Goal: Task Accomplishment & Management: Manage account settings

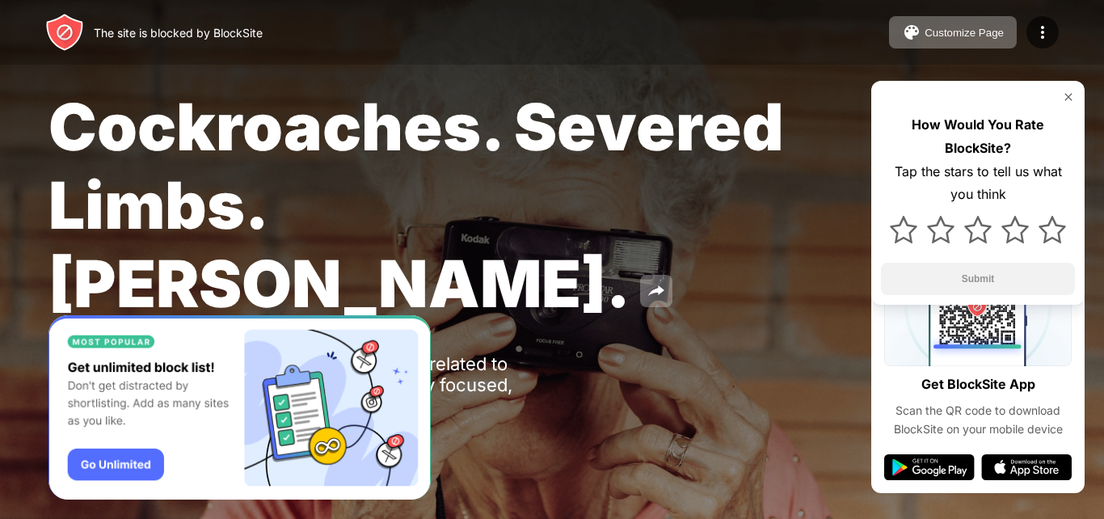
click at [1065, 99] on img at bounding box center [1068, 97] width 13 height 13
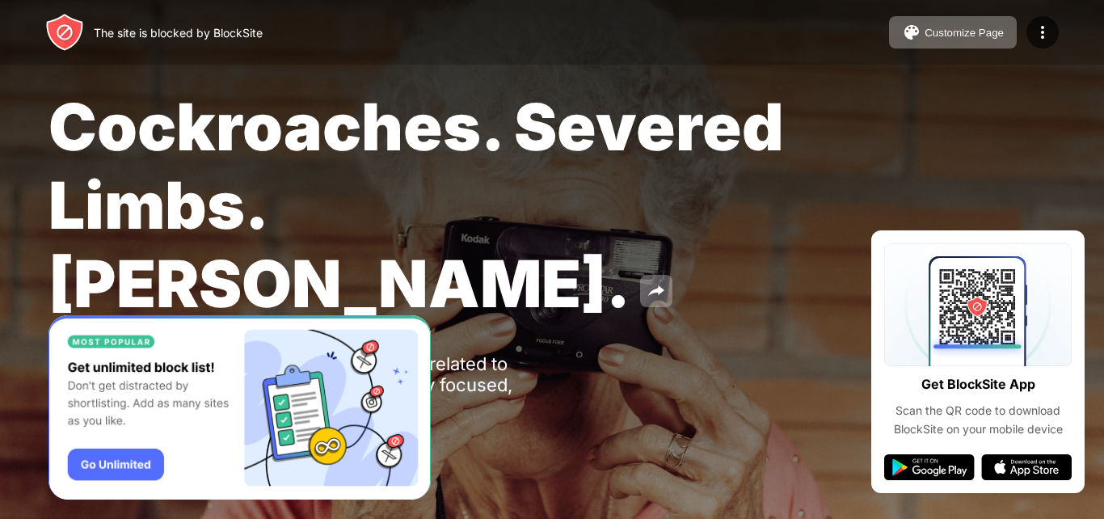
click at [120, 474] on img "Banner Message" at bounding box center [240, 407] width 382 height 185
click at [1034, 23] on img at bounding box center [1042, 32] width 19 height 19
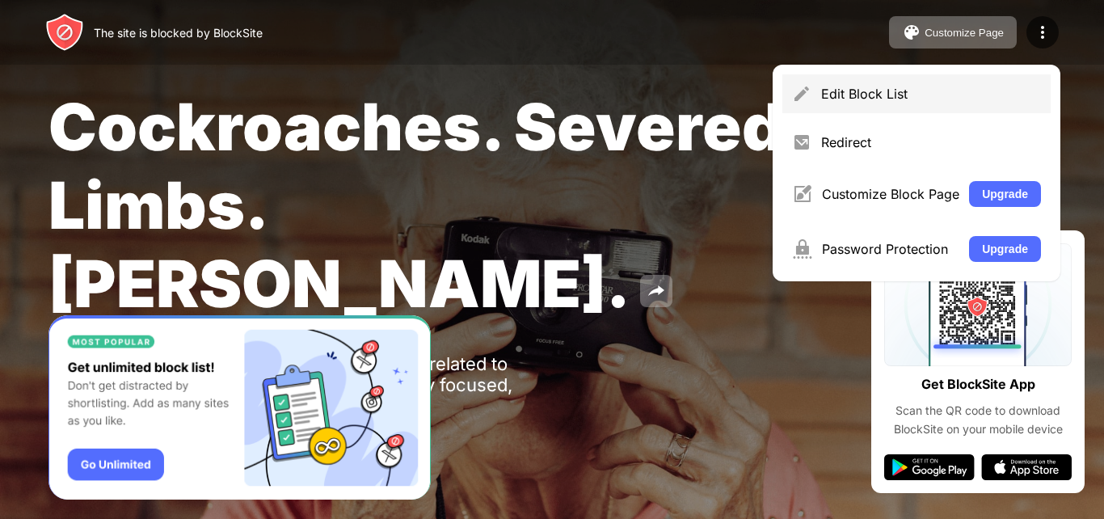
click at [925, 94] on div "Edit Block List" at bounding box center [931, 94] width 220 height 16
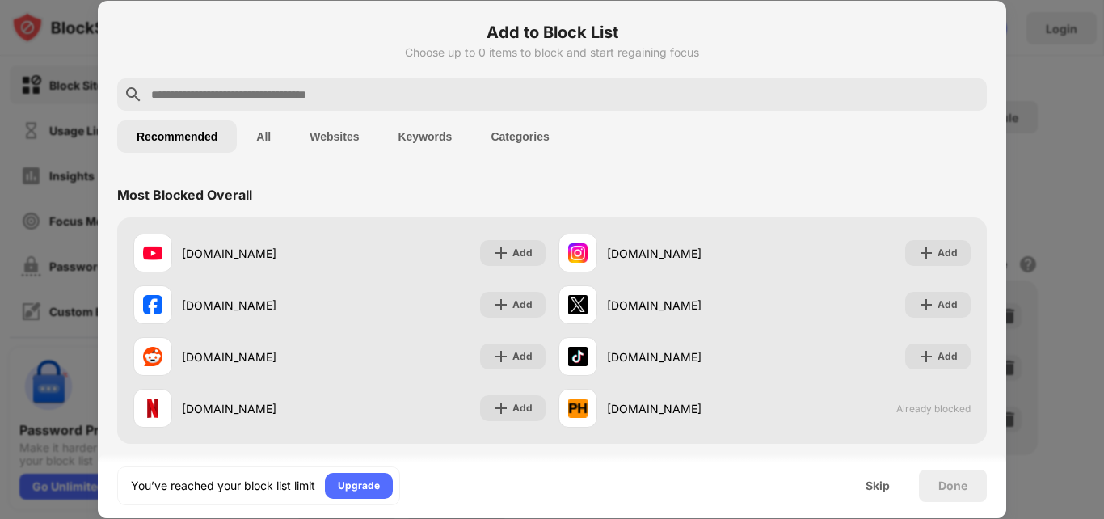
click at [322, 129] on button "Websites" at bounding box center [334, 136] width 88 height 32
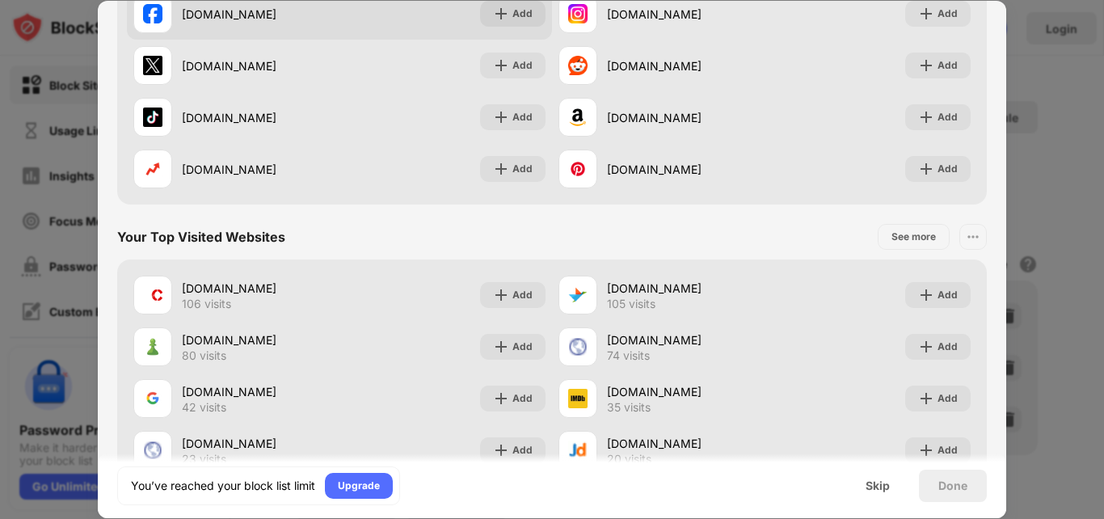
scroll to position [291, 0]
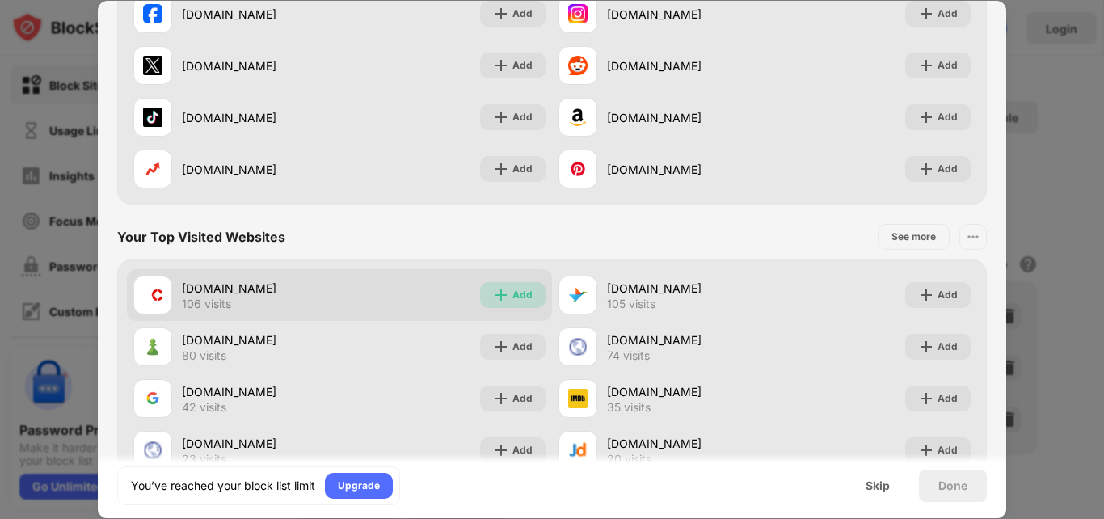
click at [513, 290] on div "Add" at bounding box center [523, 295] width 20 height 16
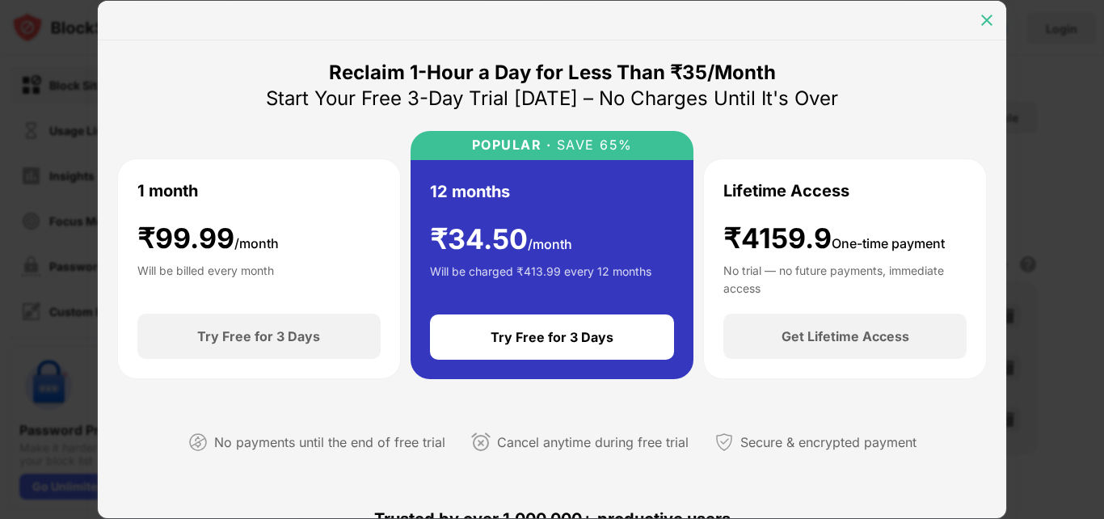
click at [990, 22] on img at bounding box center [987, 20] width 16 height 16
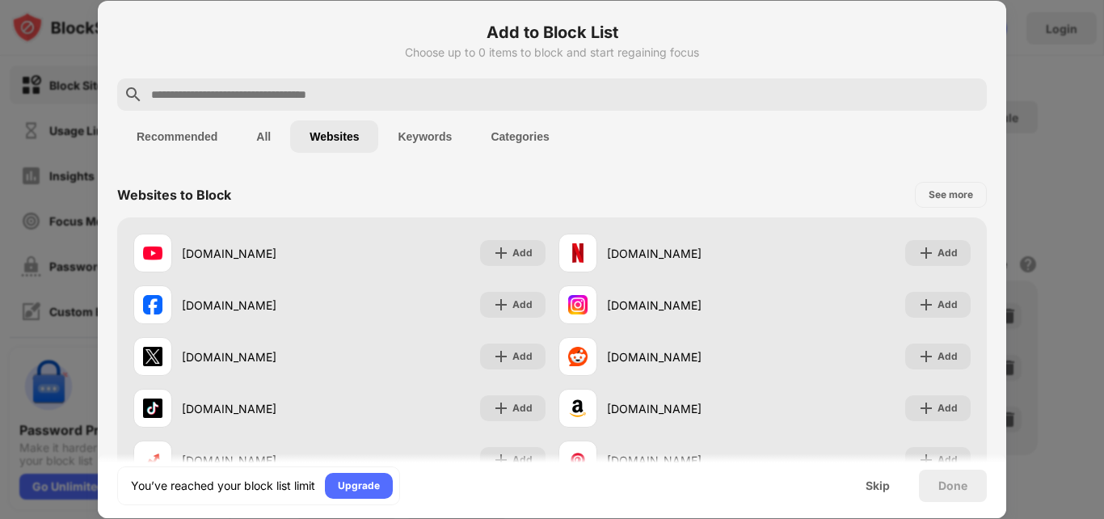
click at [174, 150] on button "Recommended" at bounding box center [177, 136] width 120 height 32
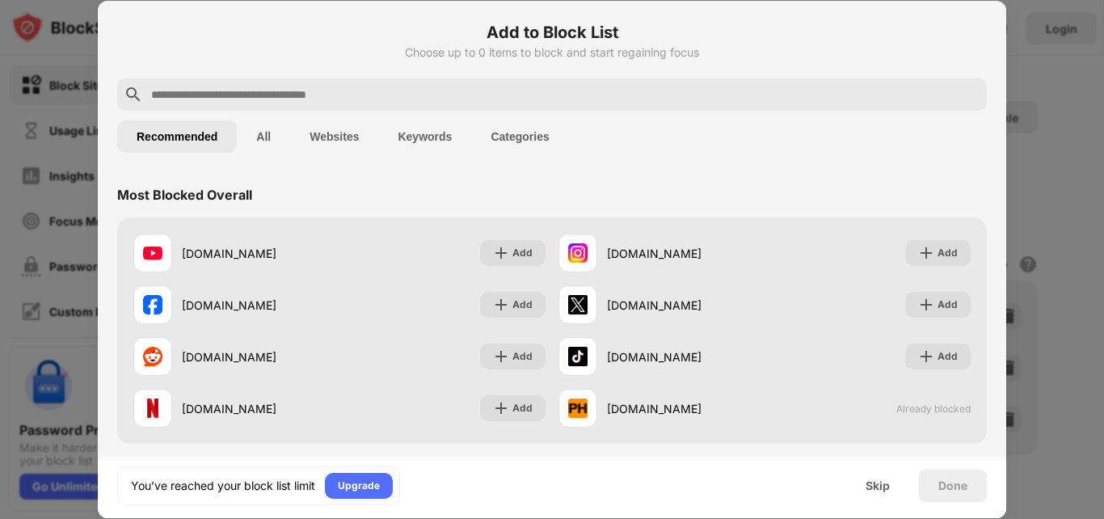
click at [1044, 89] on div at bounding box center [552, 259] width 1104 height 519
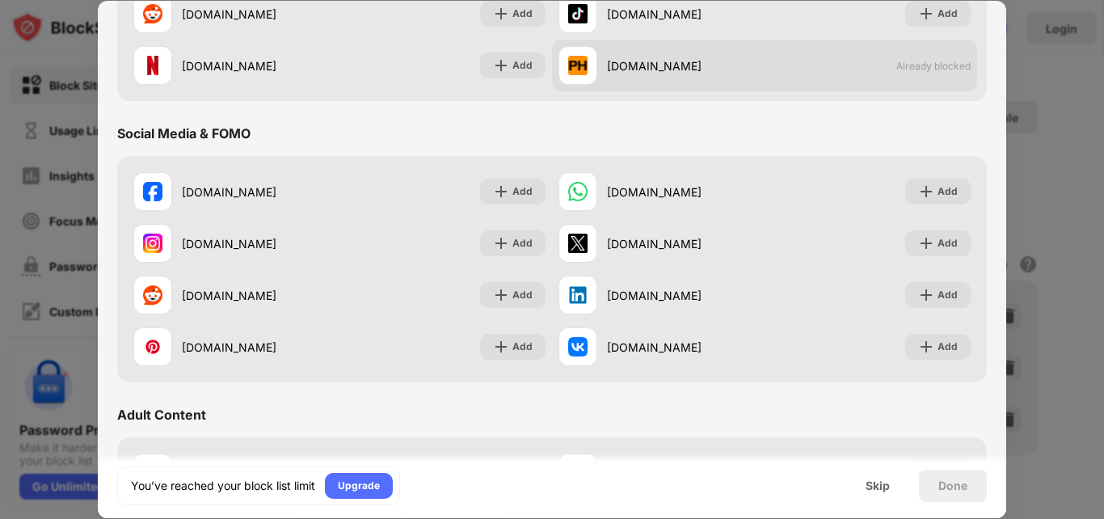
scroll to position [344, 0]
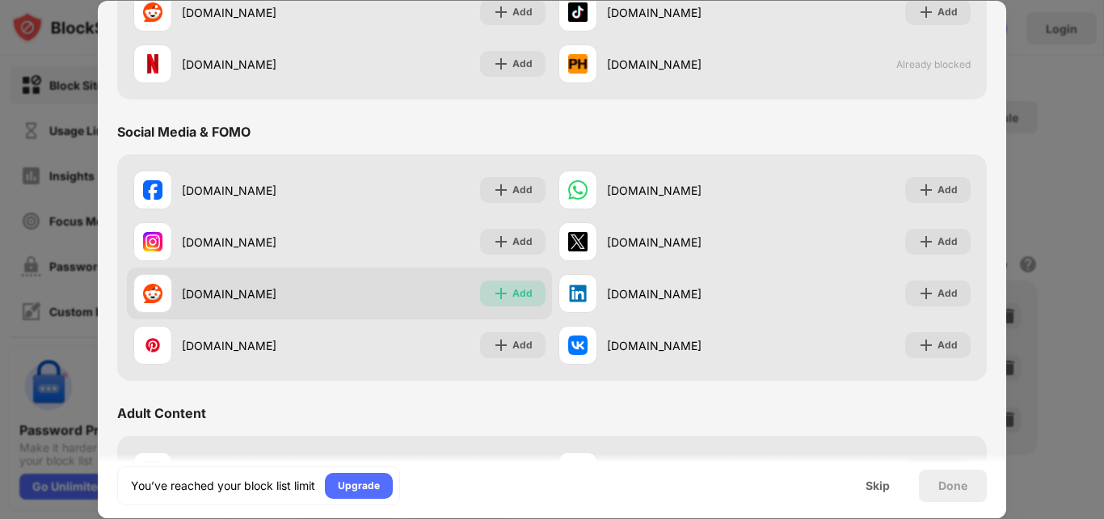
click at [504, 292] on div "Add" at bounding box center [512, 294] width 65 height 26
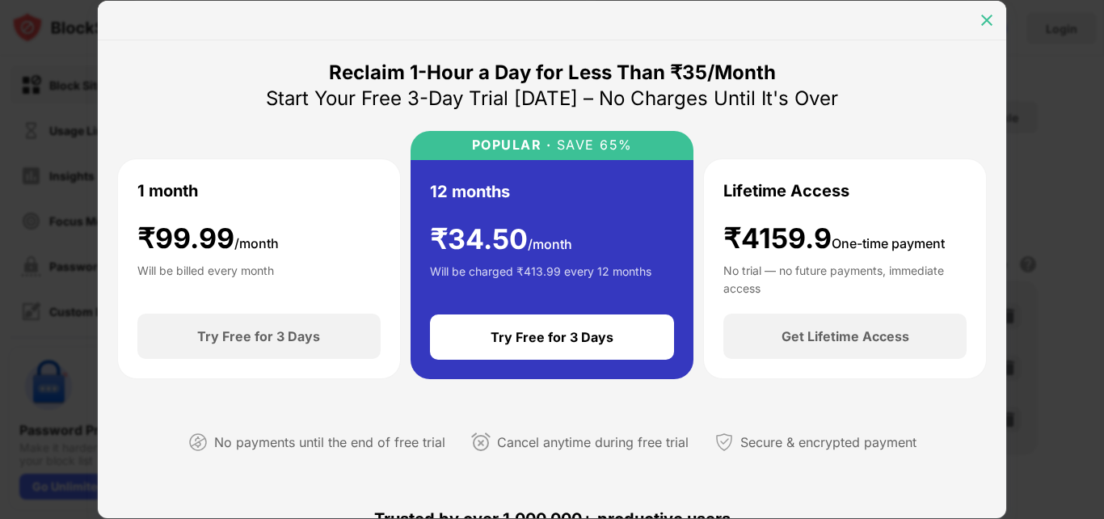
click at [984, 23] on img at bounding box center [987, 20] width 16 height 16
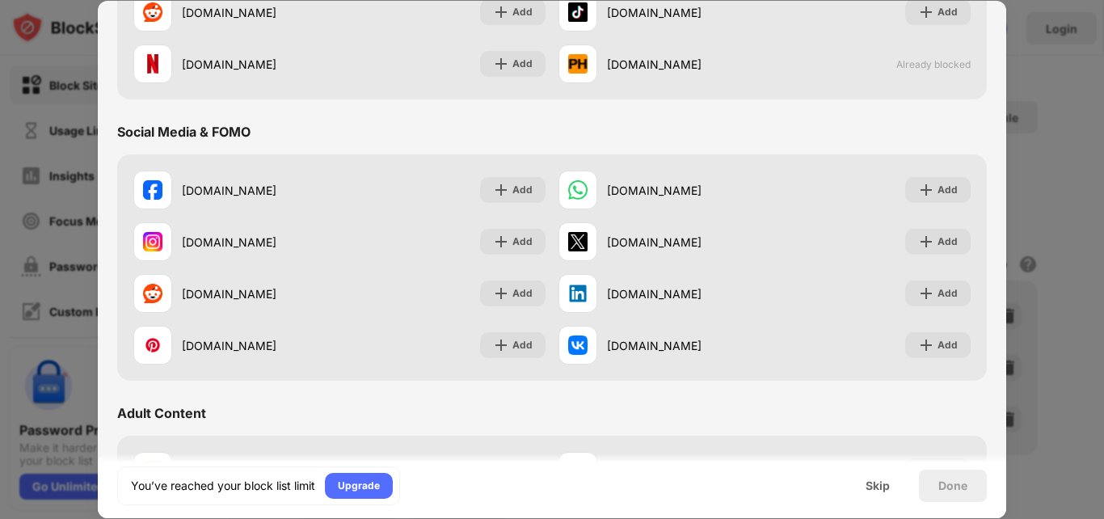
click at [1062, 105] on div at bounding box center [552, 259] width 1104 height 519
drag, startPoint x: 146, startPoint y: 461, endPoint x: 314, endPoint y: 448, distance: 168.6
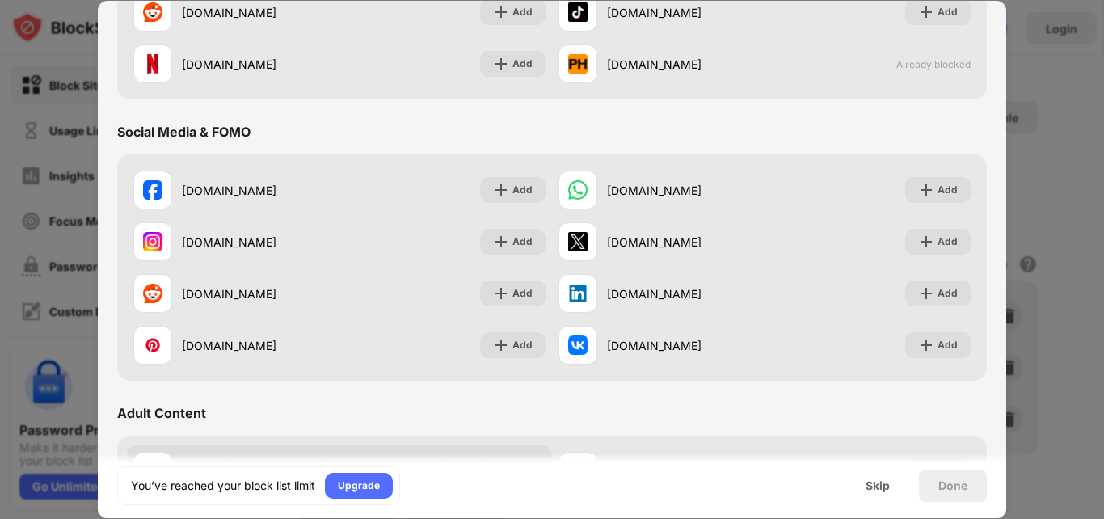
click at [80, 284] on div at bounding box center [552, 259] width 1104 height 519
